Goal: Information Seeking & Learning: Learn about a topic

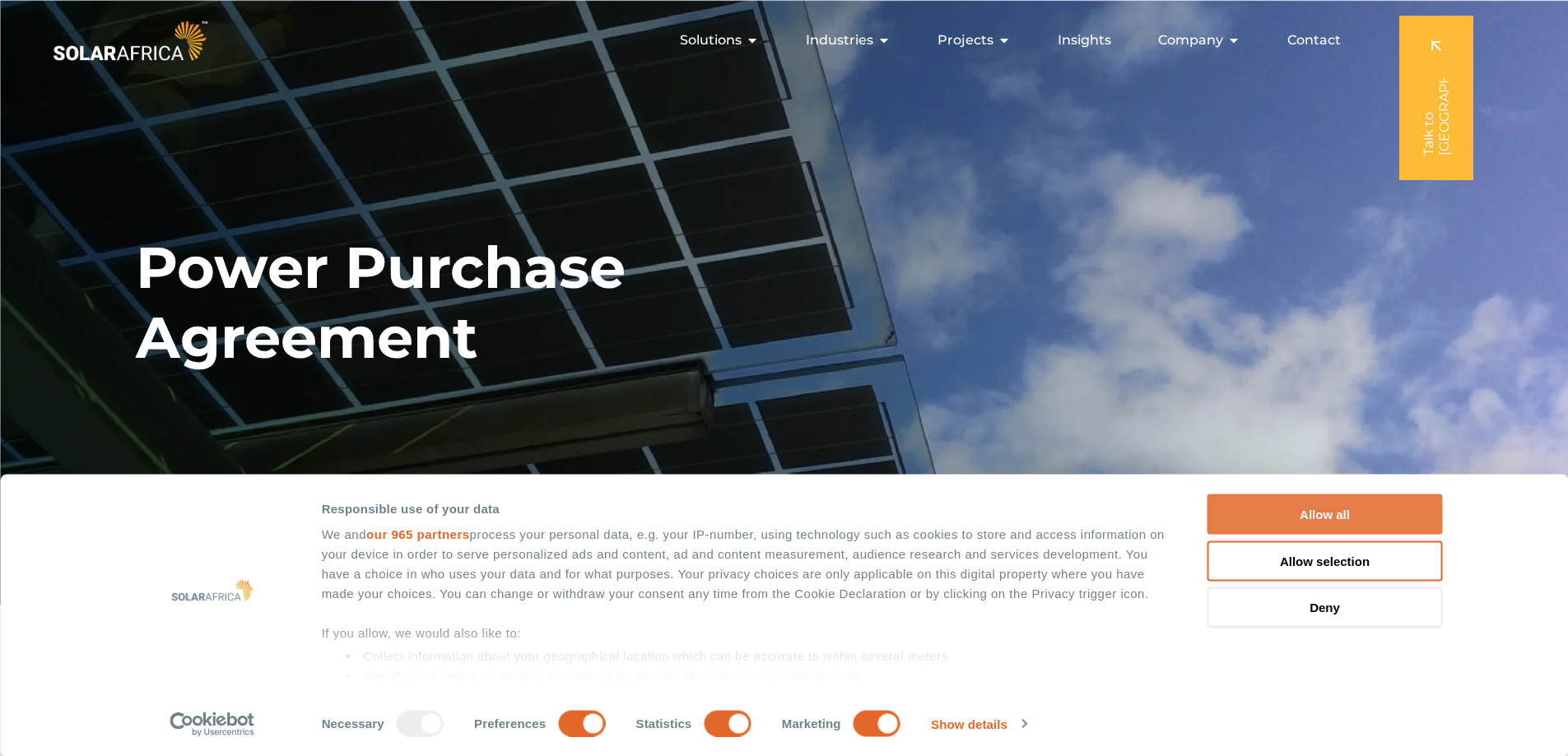
click at [1288, 506] on button "Allow all" at bounding box center [1325, 514] width 236 height 40
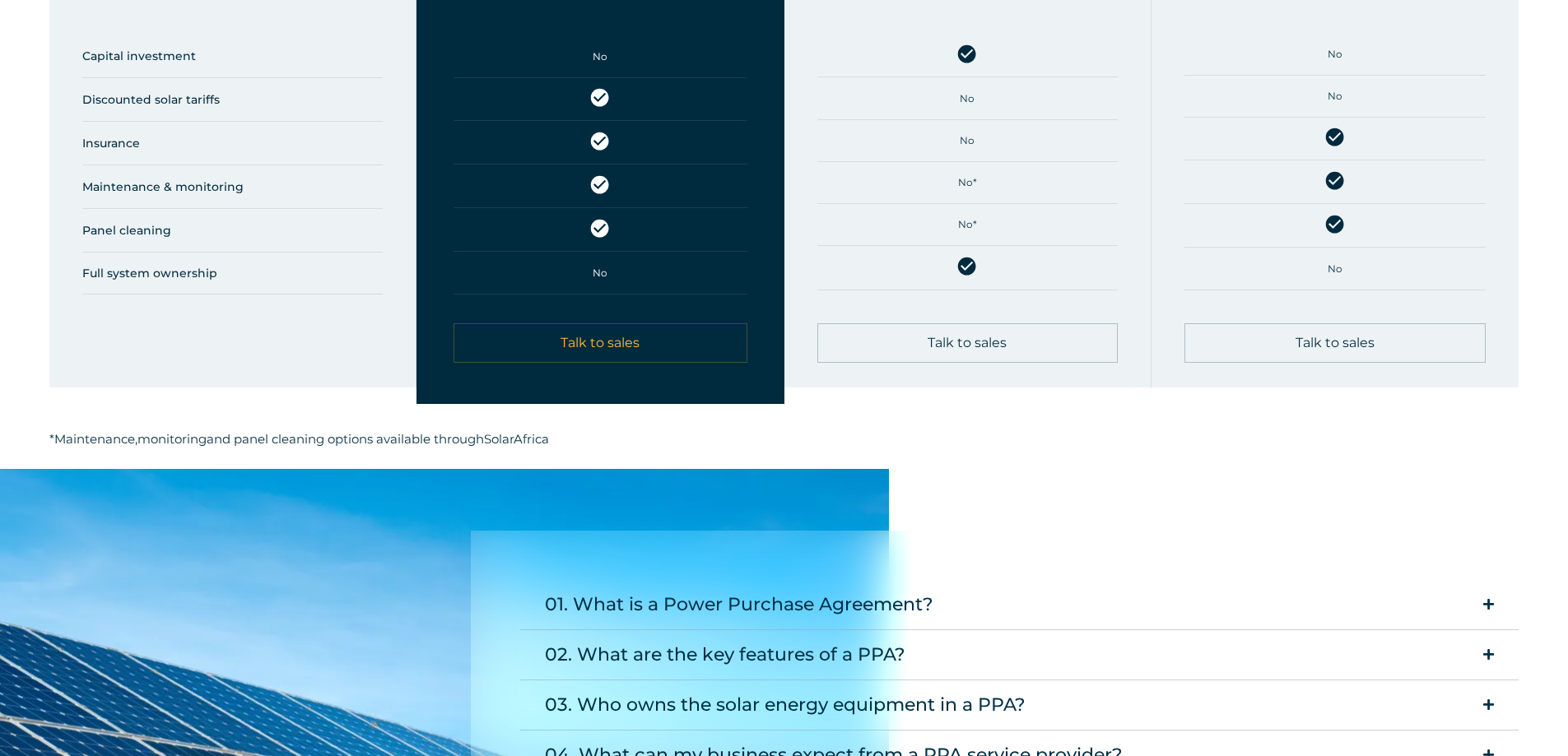
scroll to position [1892, 0]
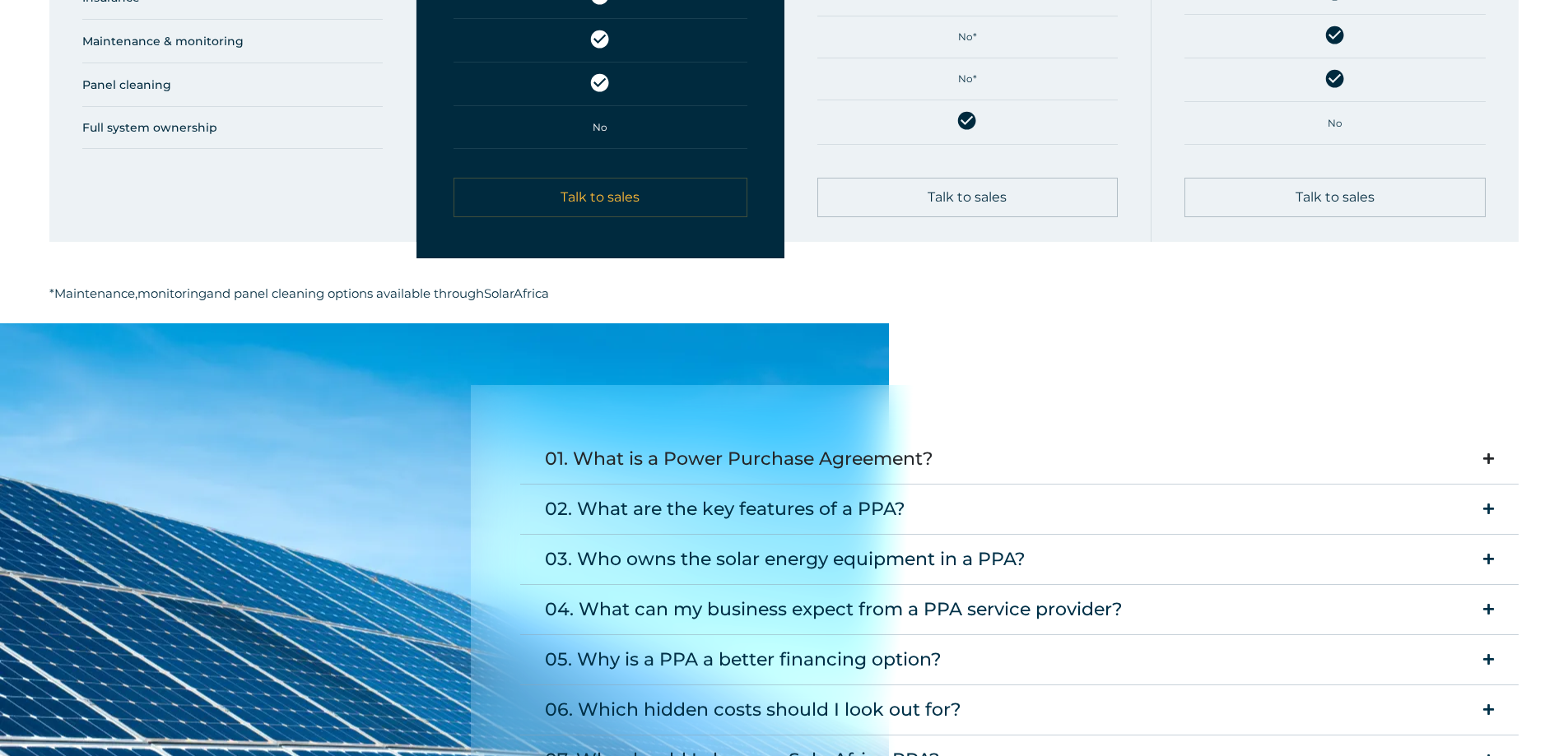
click at [947, 436] on summary "01. What is a Power Purchase Agreement?" at bounding box center [1019, 460] width 1000 height 50
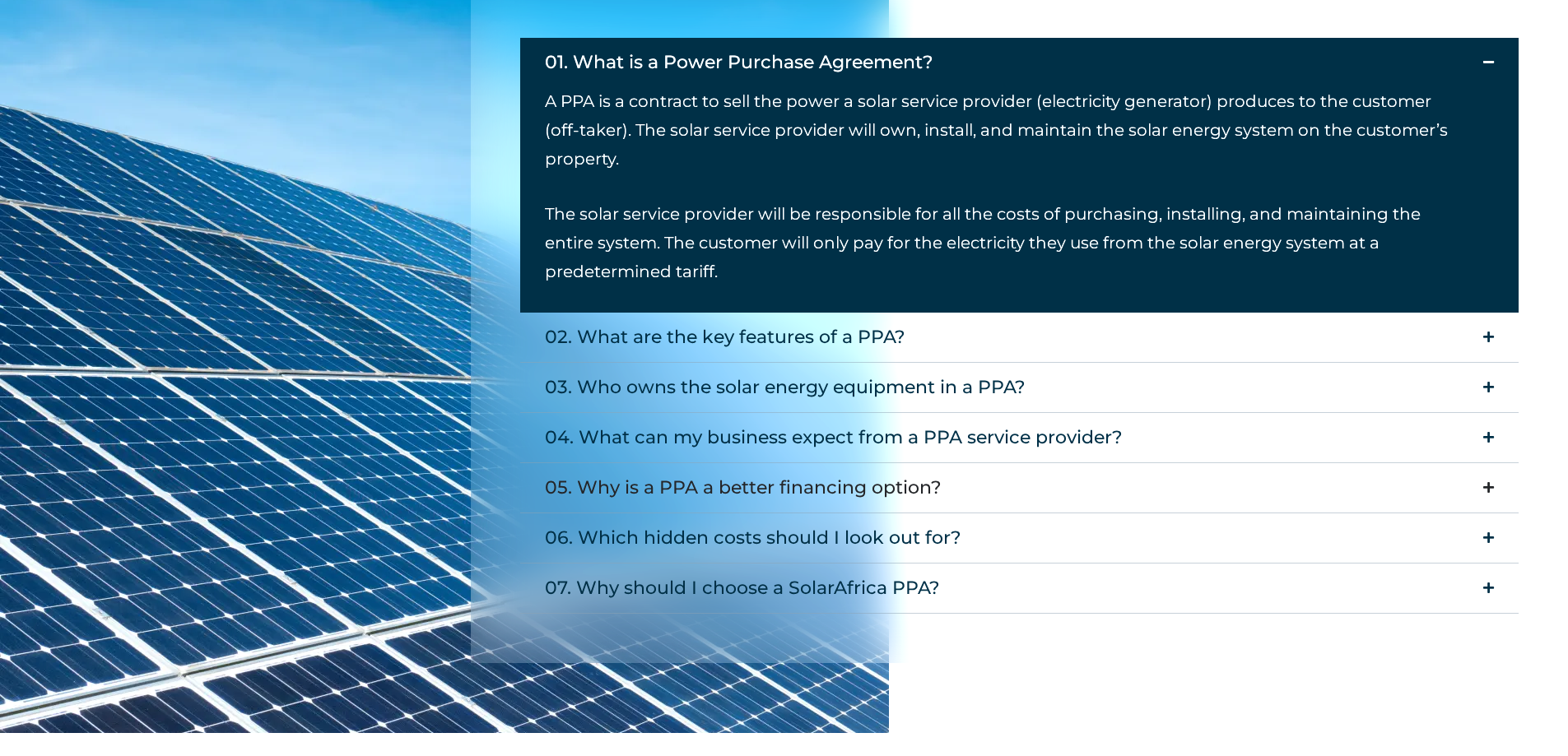
scroll to position [2304, 0]
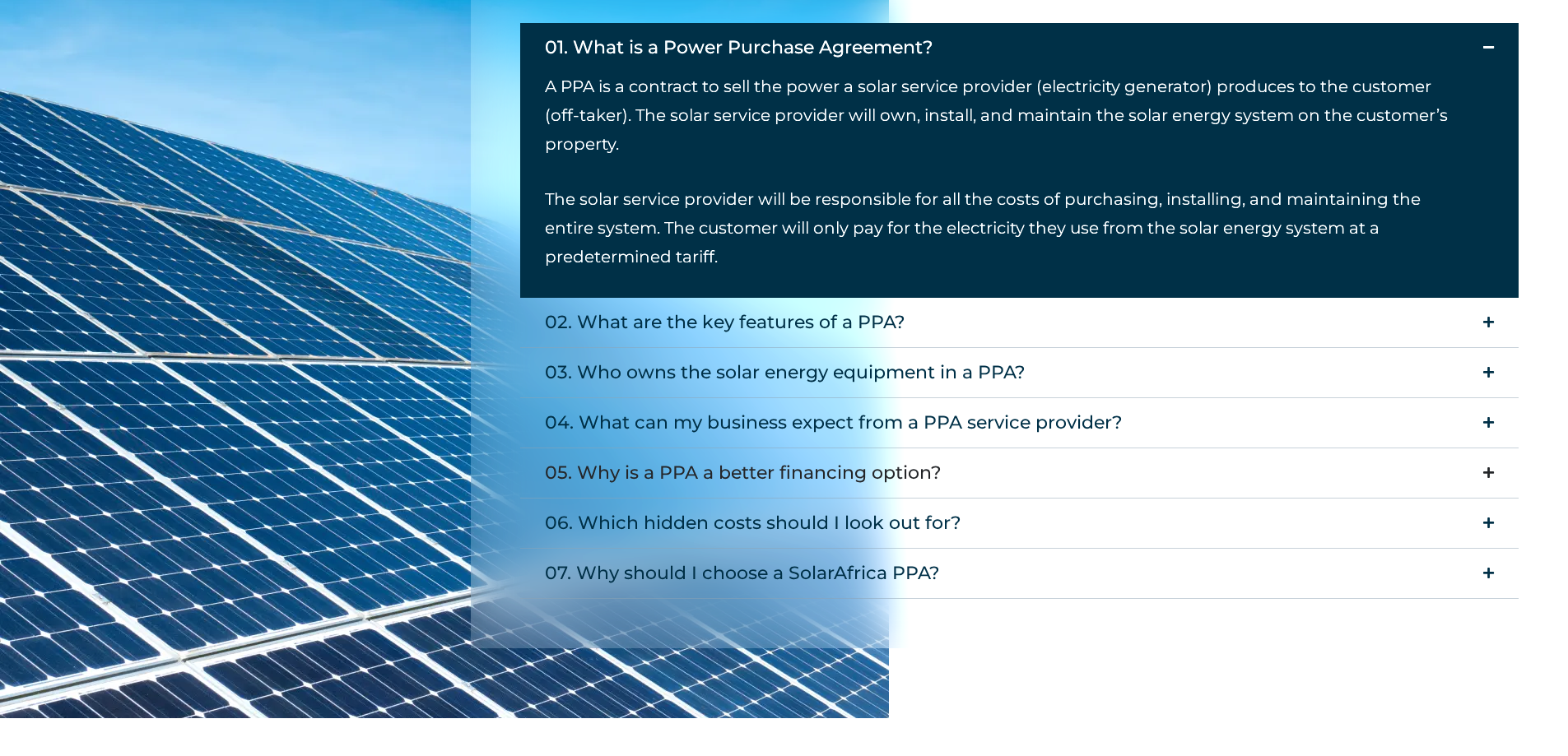
click at [913, 457] on div "05. Why is a PPA a better financing option?" at bounding box center [743, 473] width 396 height 33
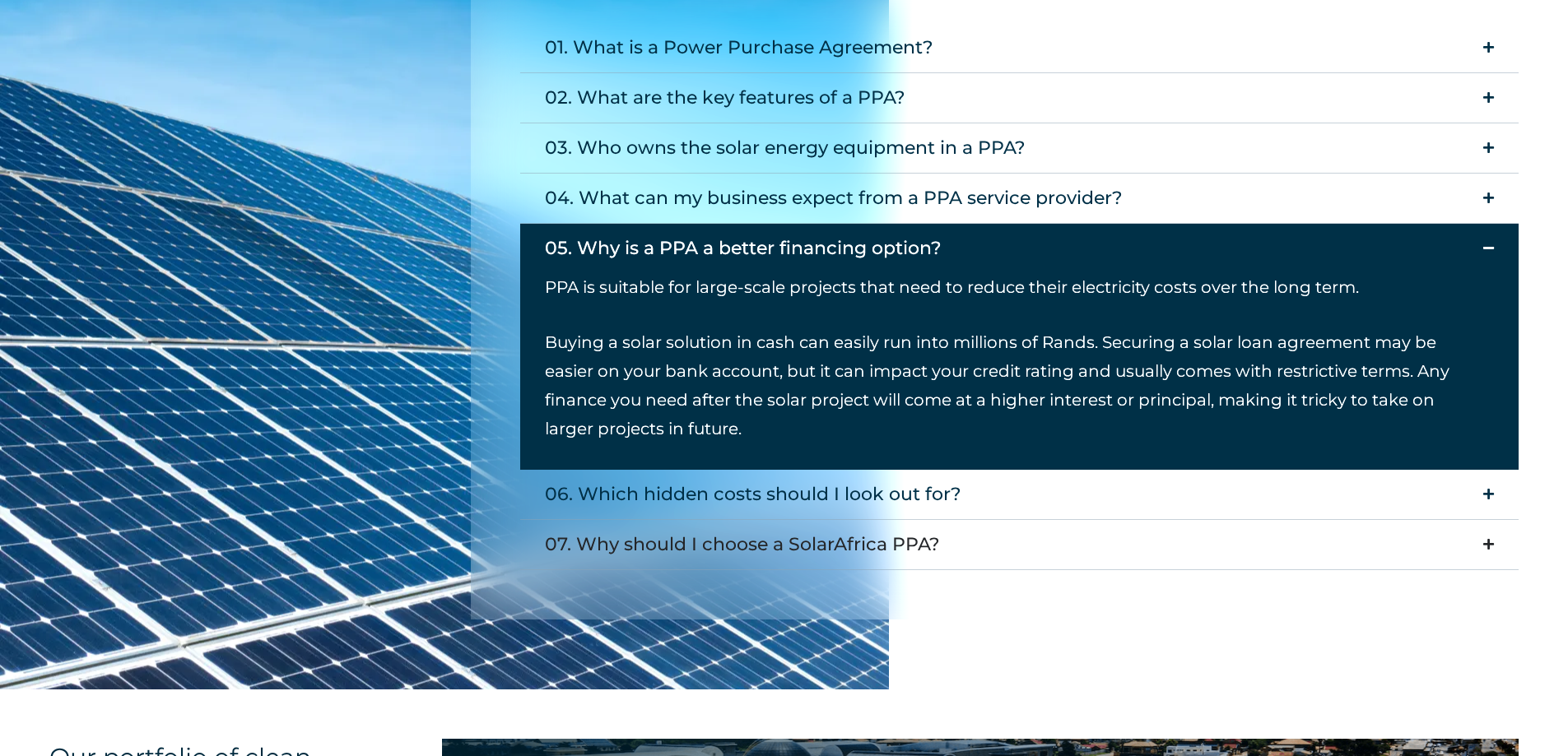
click at [1130, 529] on summary "07. Why should I choose a SolarAfrica PPA?" at bounding box center [1019, 545] width 1000 height 50
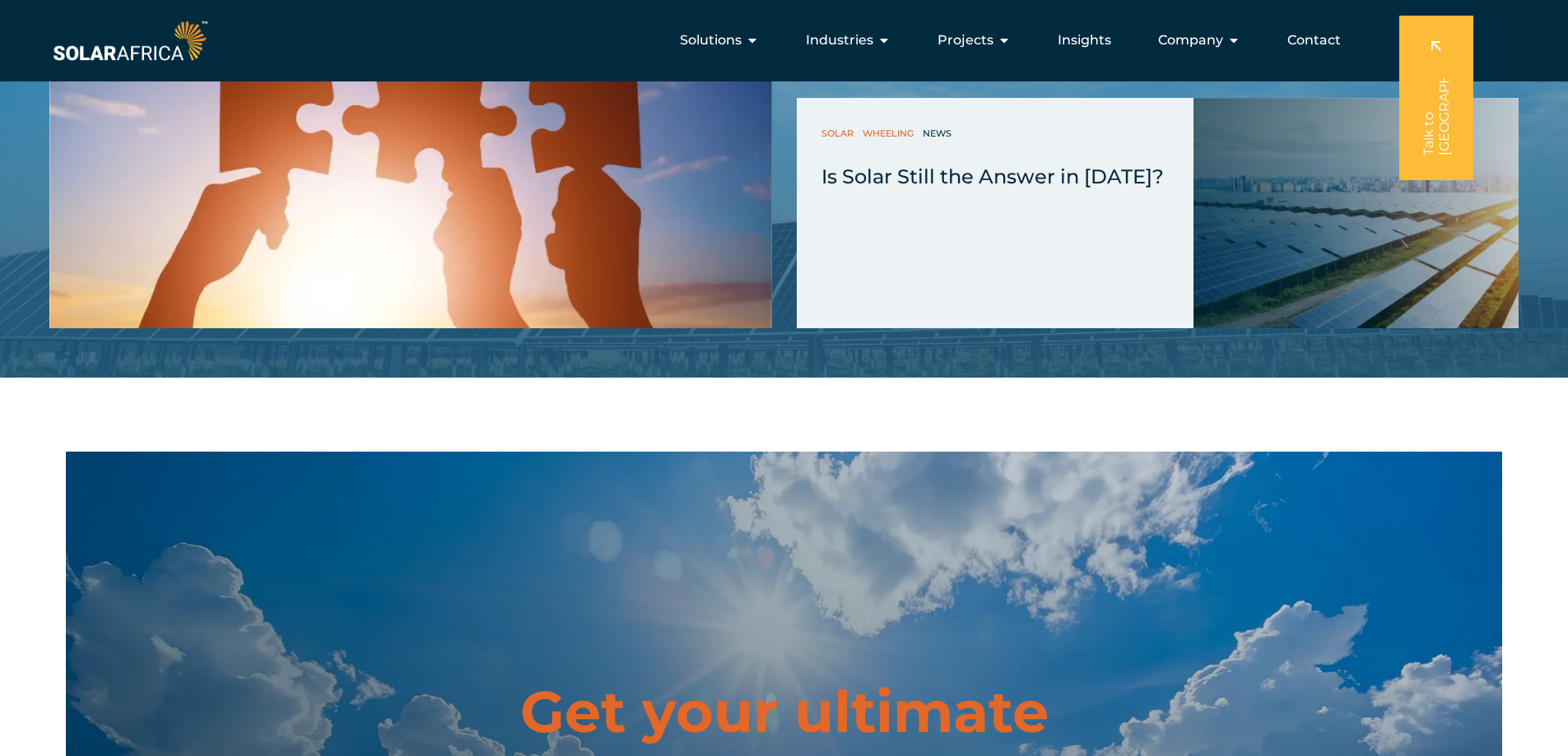
scroll to position [4257, 0]
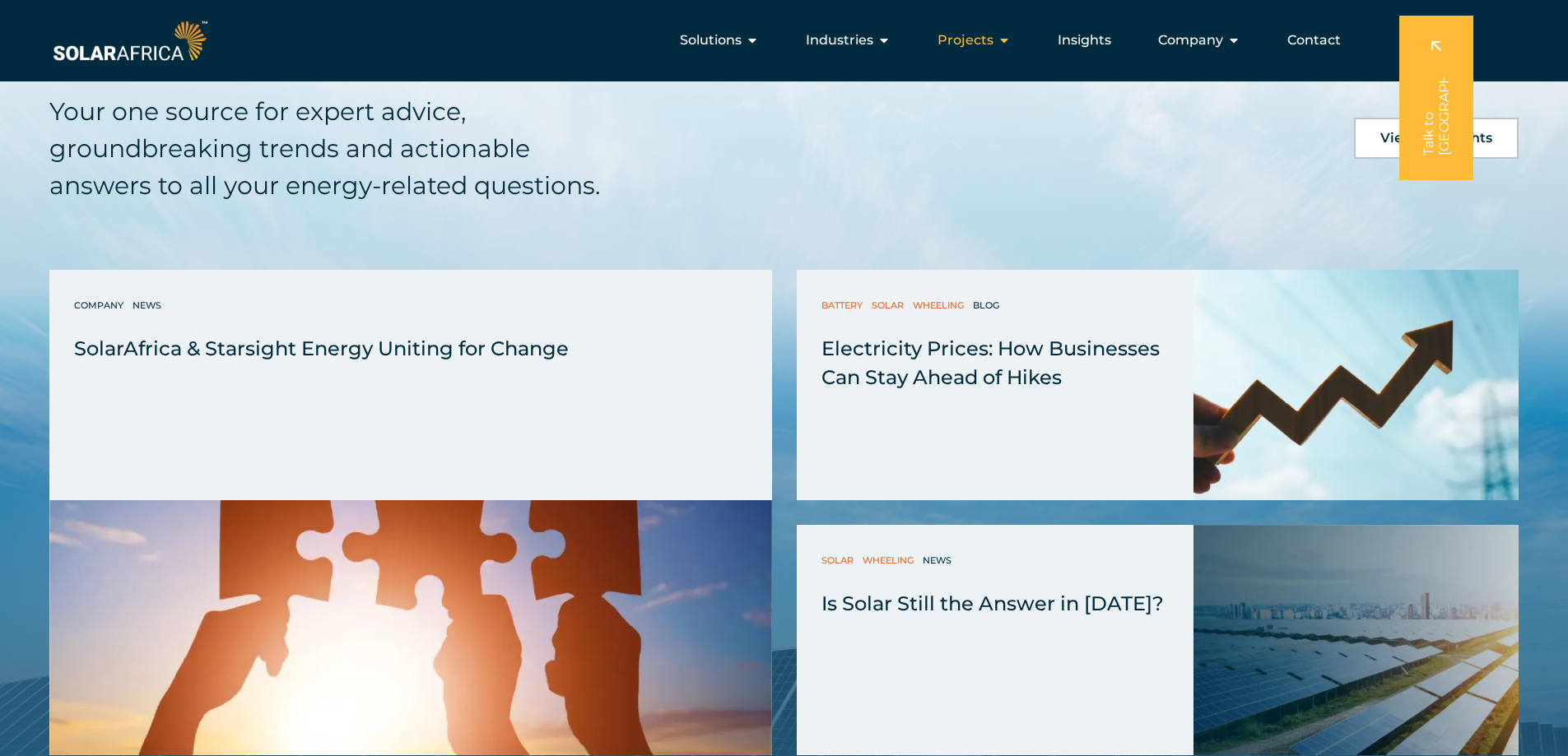
click at [979, 37] on span "Projects" at bounding box center [966, 40] width 56 height 20
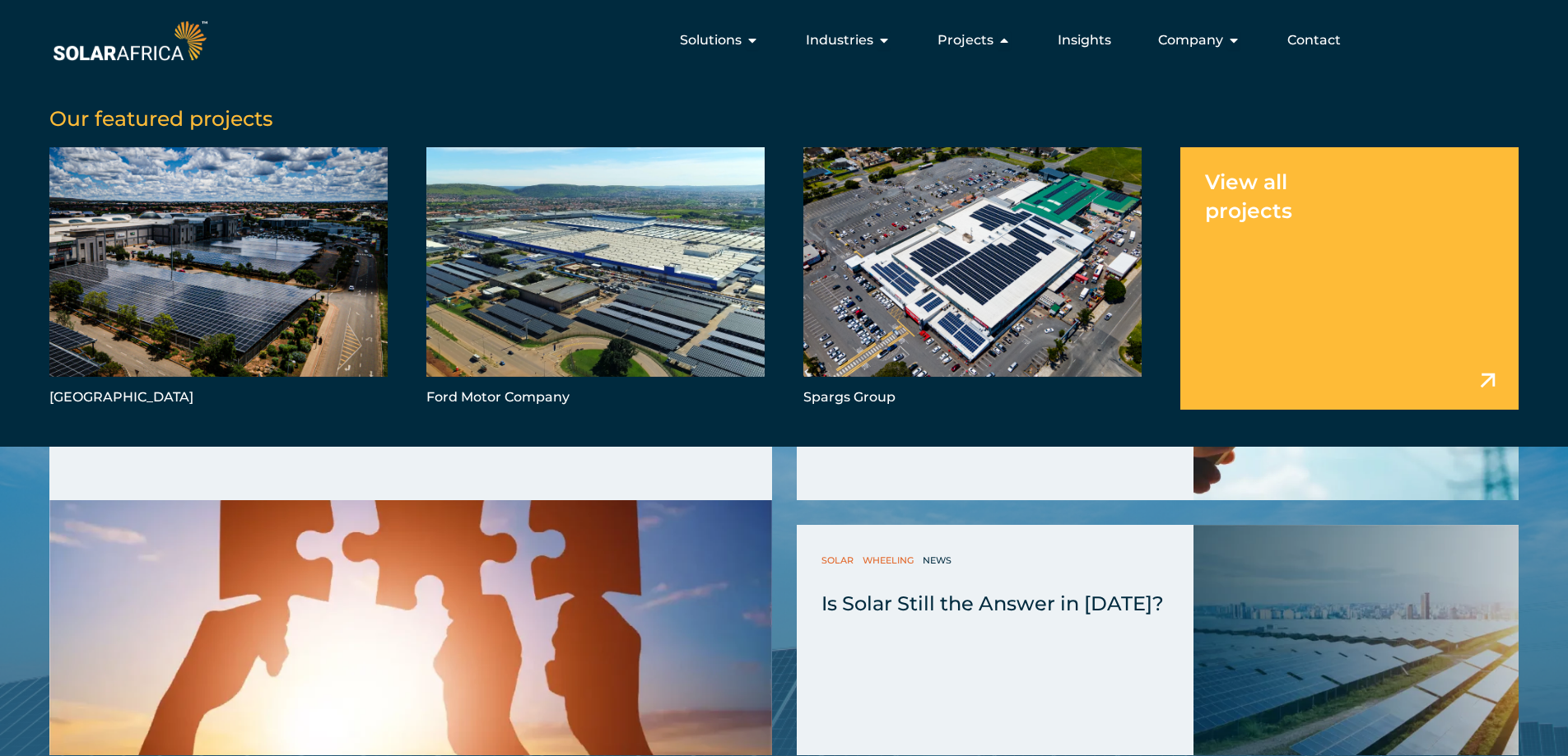
click at [1284, 220] on link "Menu" at bounding box center [1349, 278] width 338 height 262
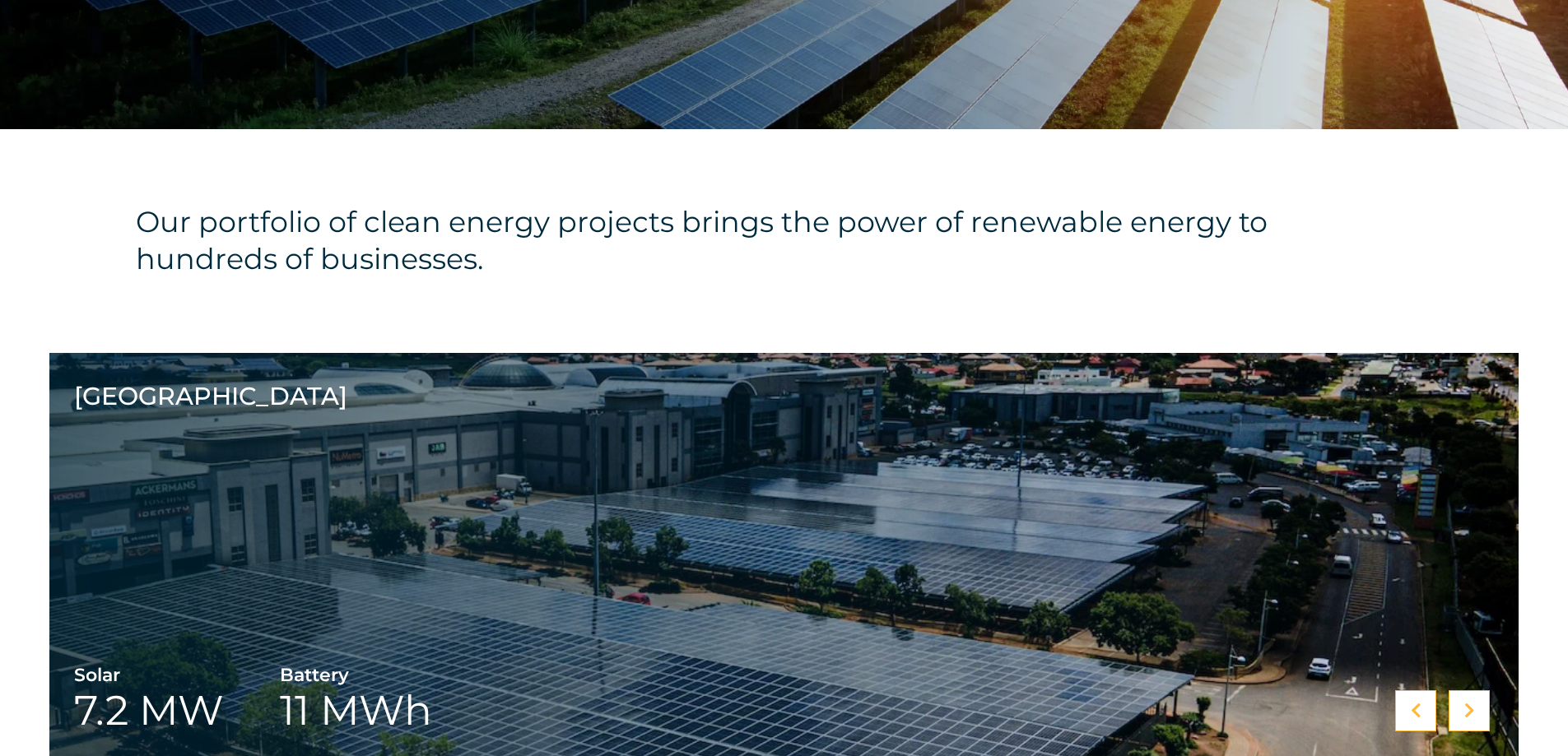
scroll to position [493, 0]
